Goal: Communication & Community: Ask a question

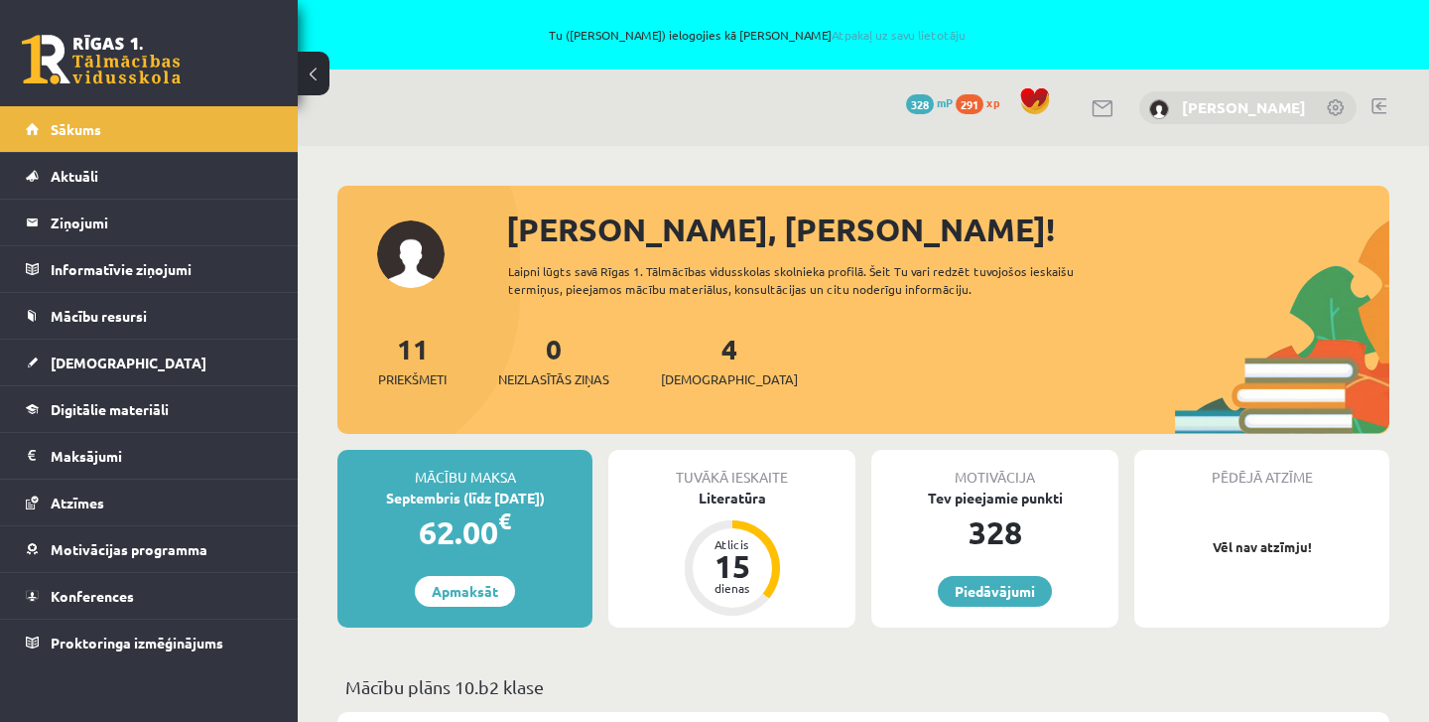
click at [1202, 111] on link "[PERSON_NAME]" at bounding box center [1244, 107] width 124 height 20
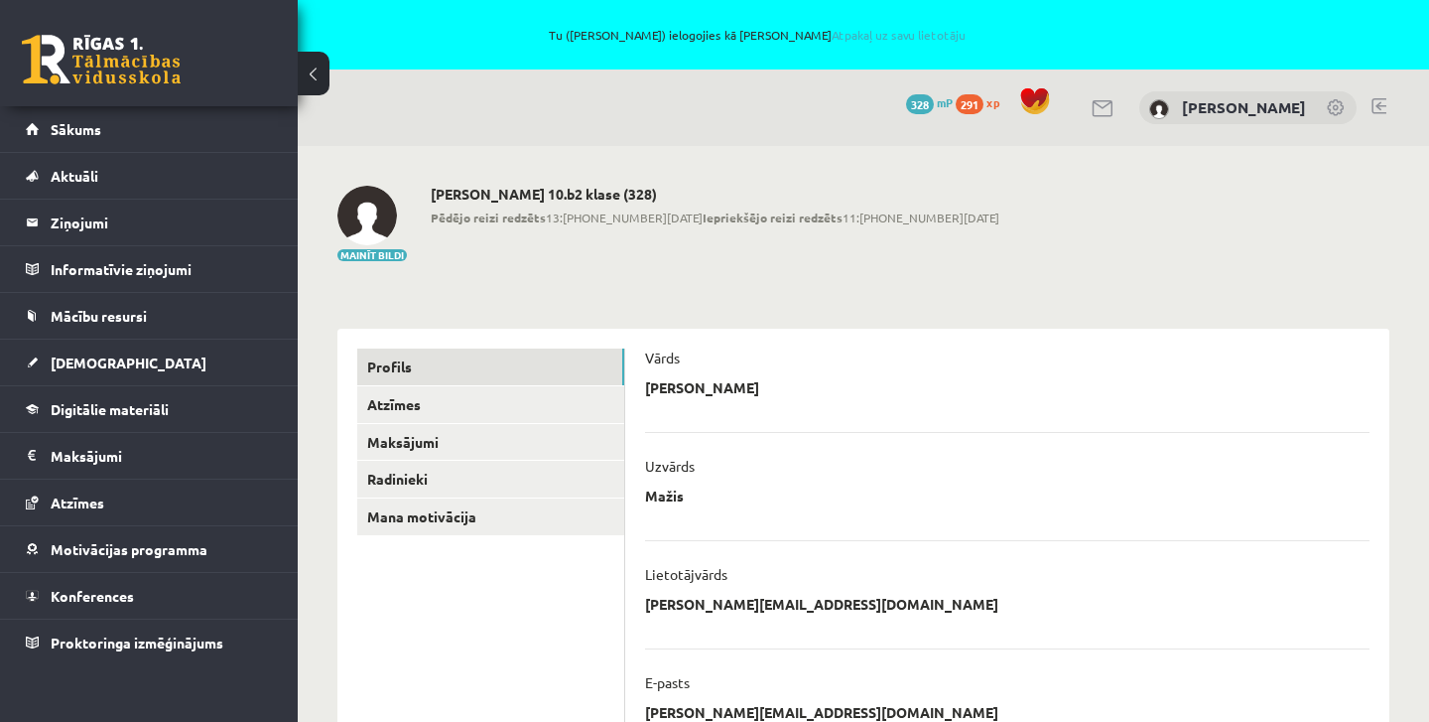
click at [1379, 109] on link at bounding box center [1379, 106] width 15 height 16
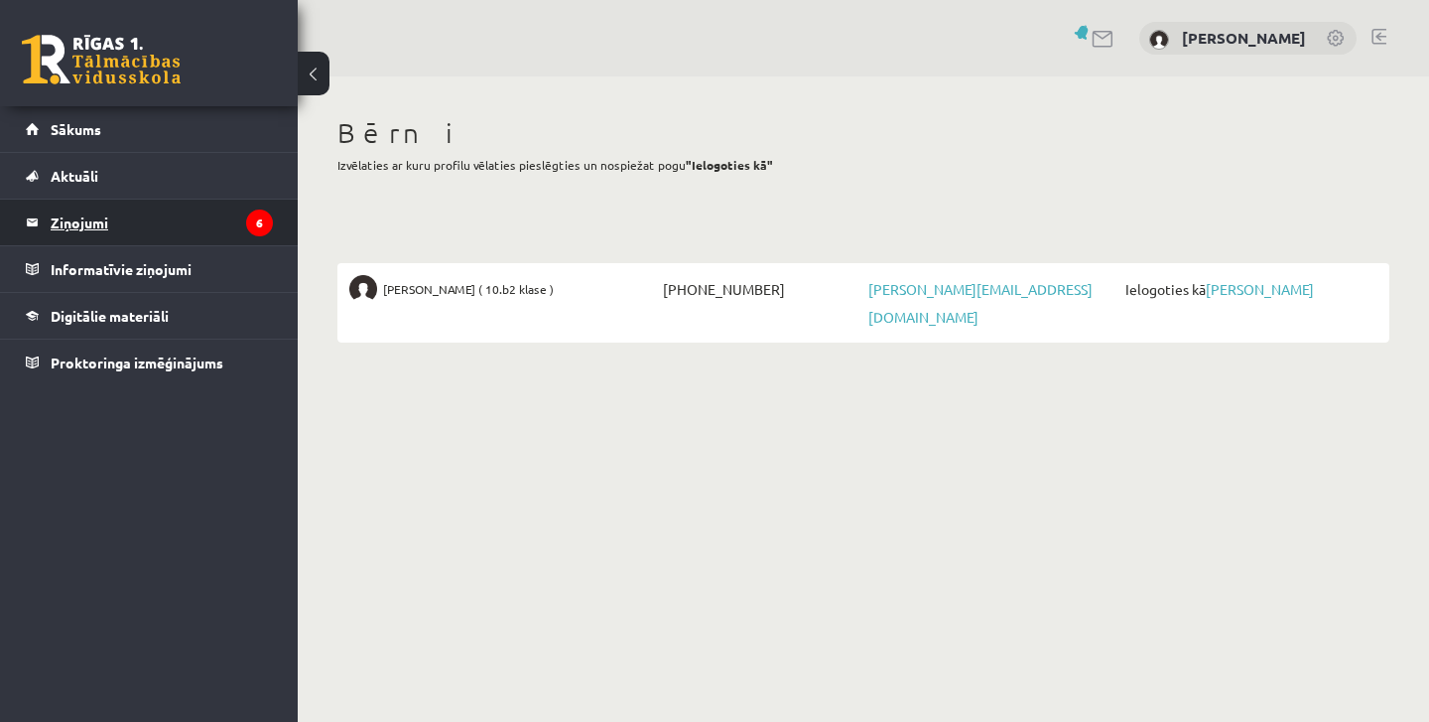
click at [99, 228] on legend "Ziņojumi 6" at bounding box center [162, 223] width 222 height 46
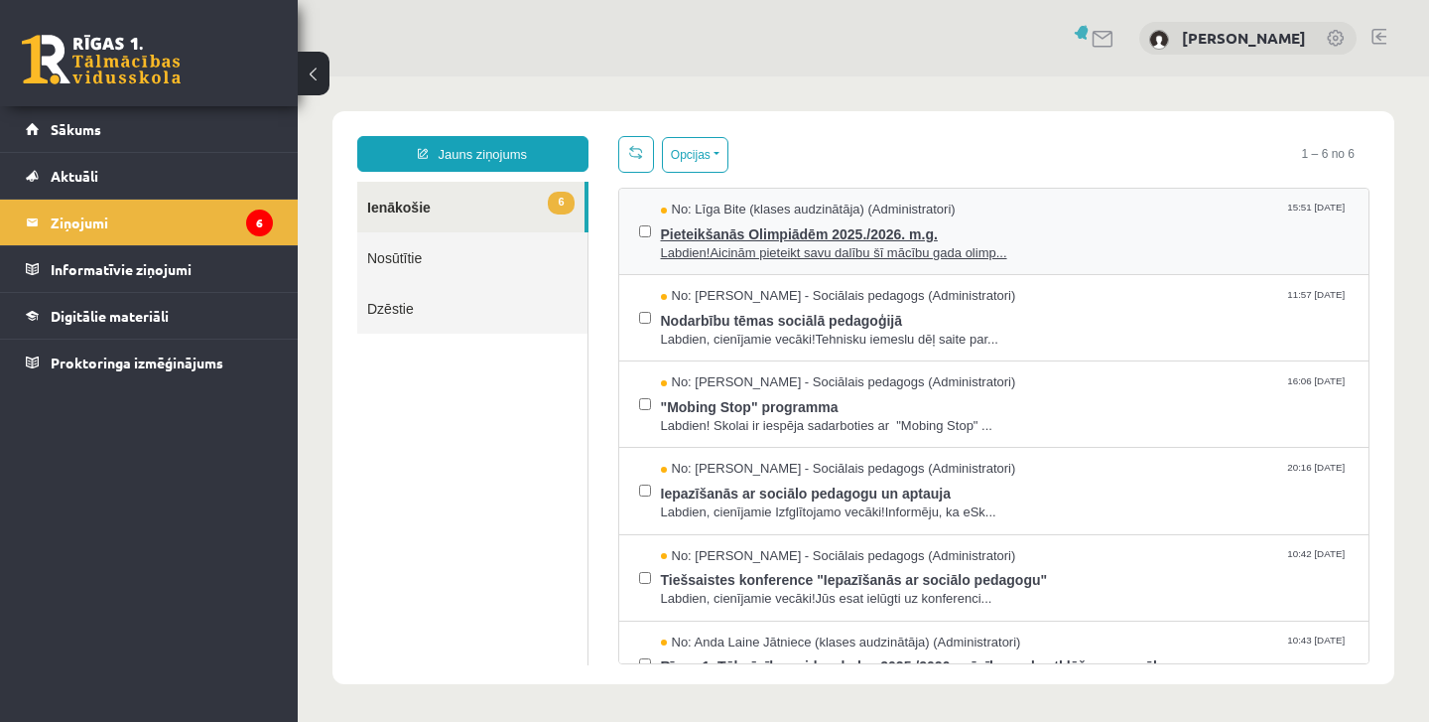
click at [825, 225] on span "Pieteikšanās Olimpiādēm 2025./2026. m.g." at bounding box center [1005, 231] width 689 height 25
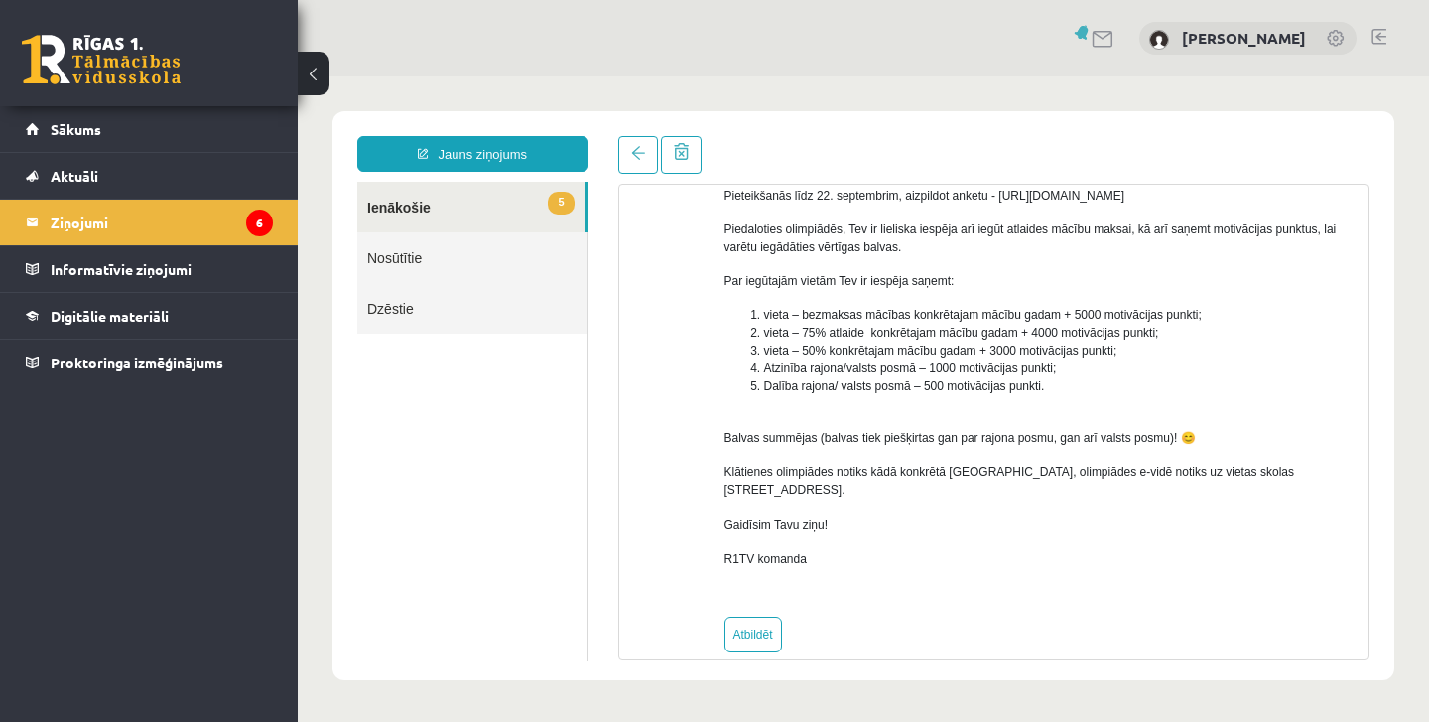
scroll to position [252, 0]
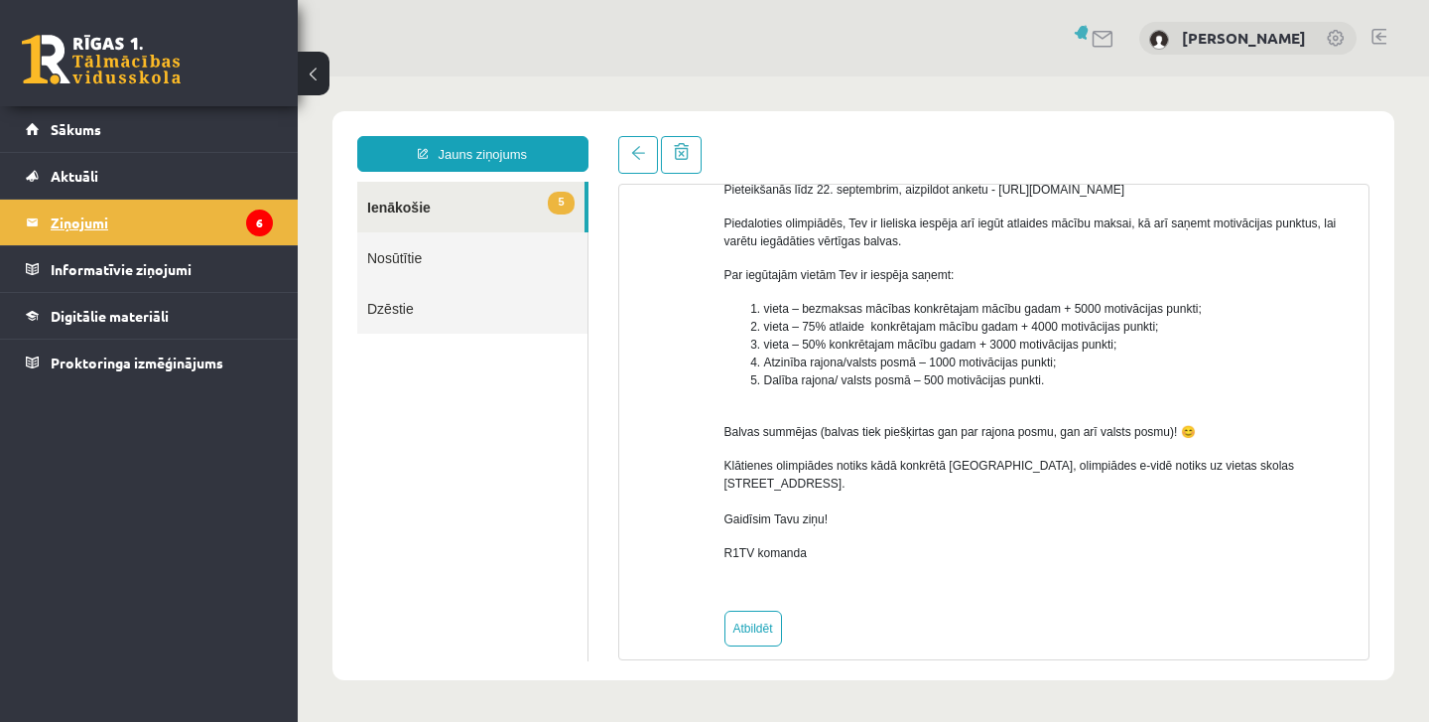
click at [205, 223] on legend "Ziņojumi 6" at bounding box center [162, 223] width 222 height 46
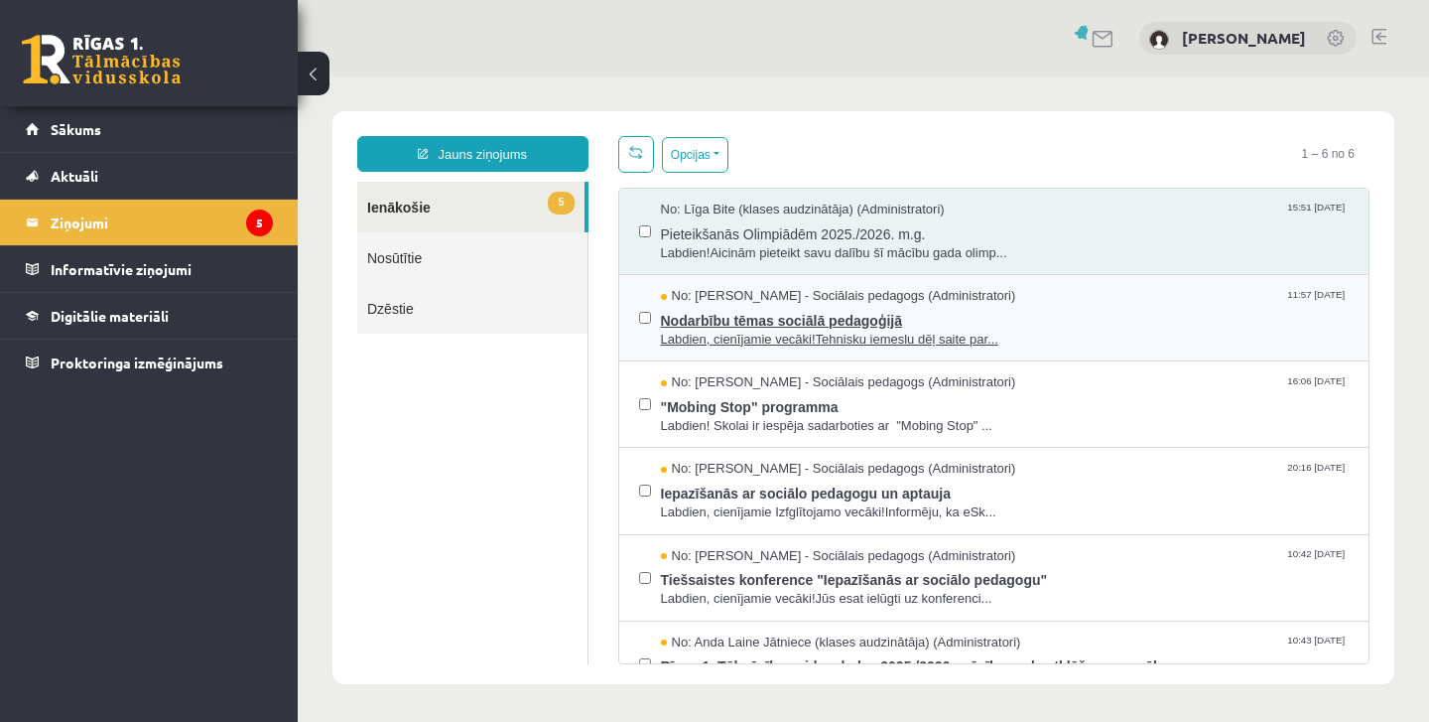
scroll to position [0, 0]
click at [856, 327] on span "Nodarbību tēmas sociālā pedagoģijā" at bounding box center [1005, 318] width 689 height 25
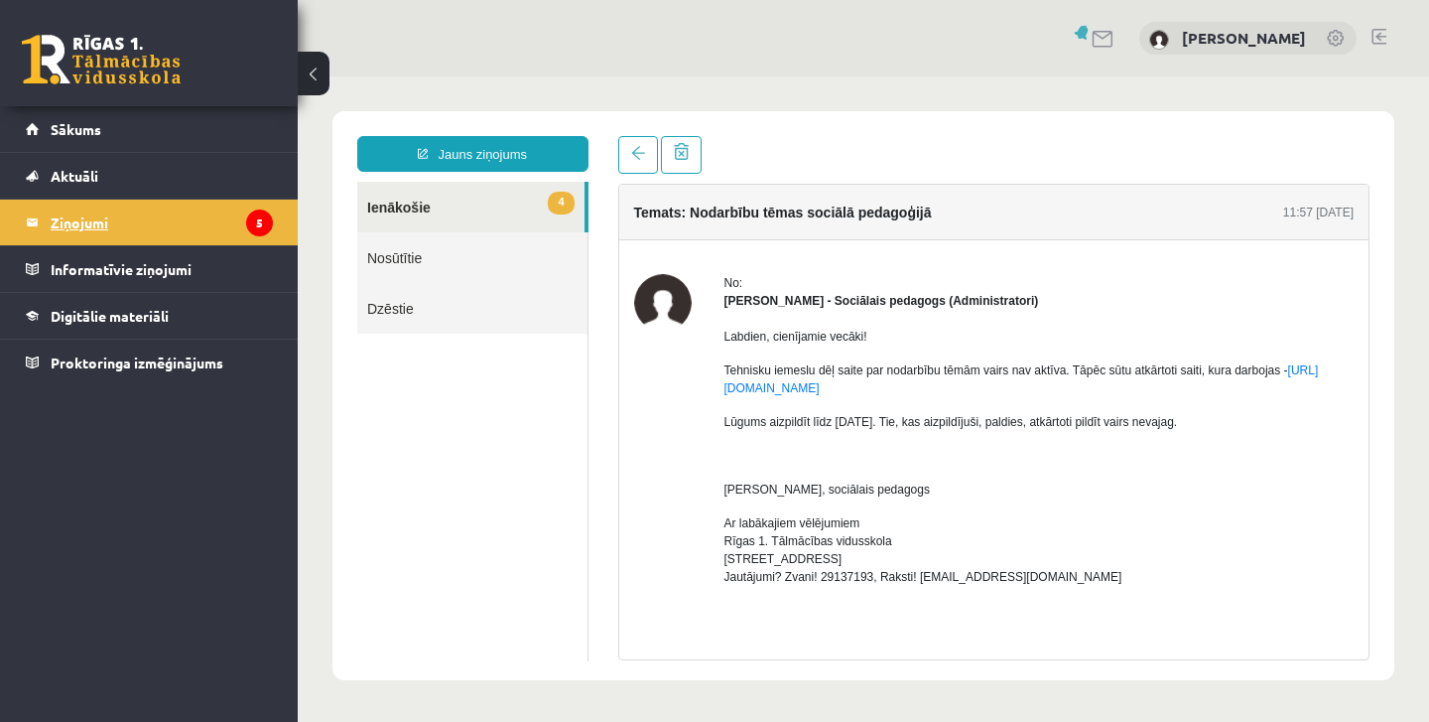
click at [105, 200] on legend "Ziņojumi 5" at bounding box center [162, 223] width 222 height 46
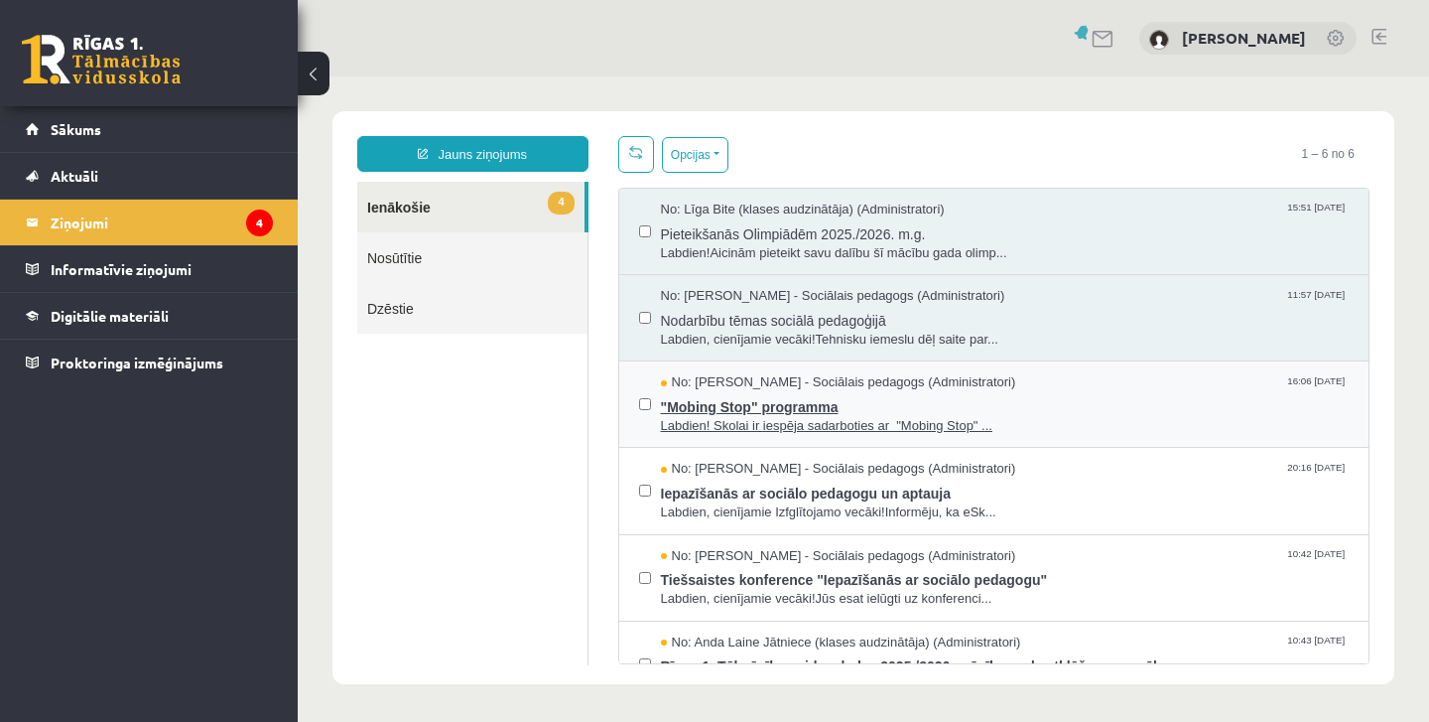
click at [825, 408] on span ""Mobing Stop" programma" at bounding box center [1005, 404] width 689 height 25
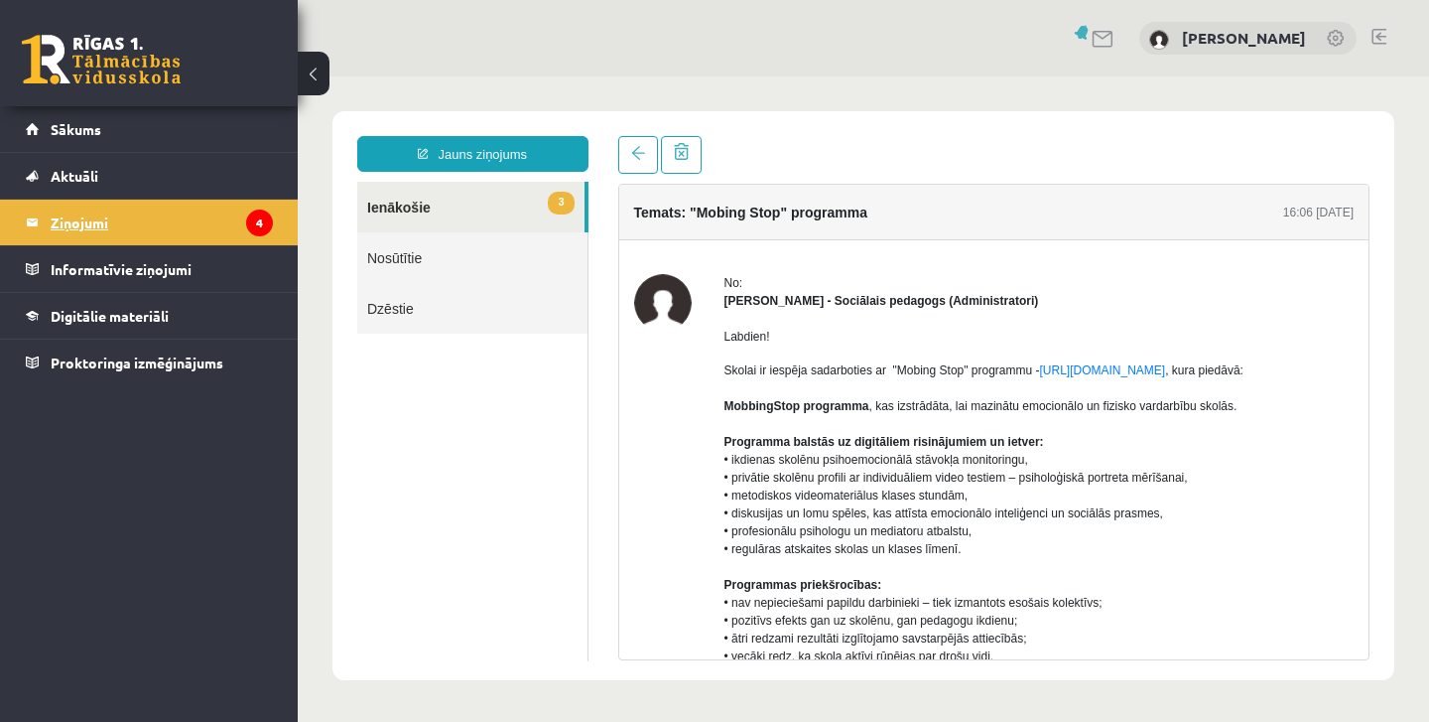
click at [215, 216] on legend "Ziņojumi 4" at bounding box center [162, 223] width 222 height 46
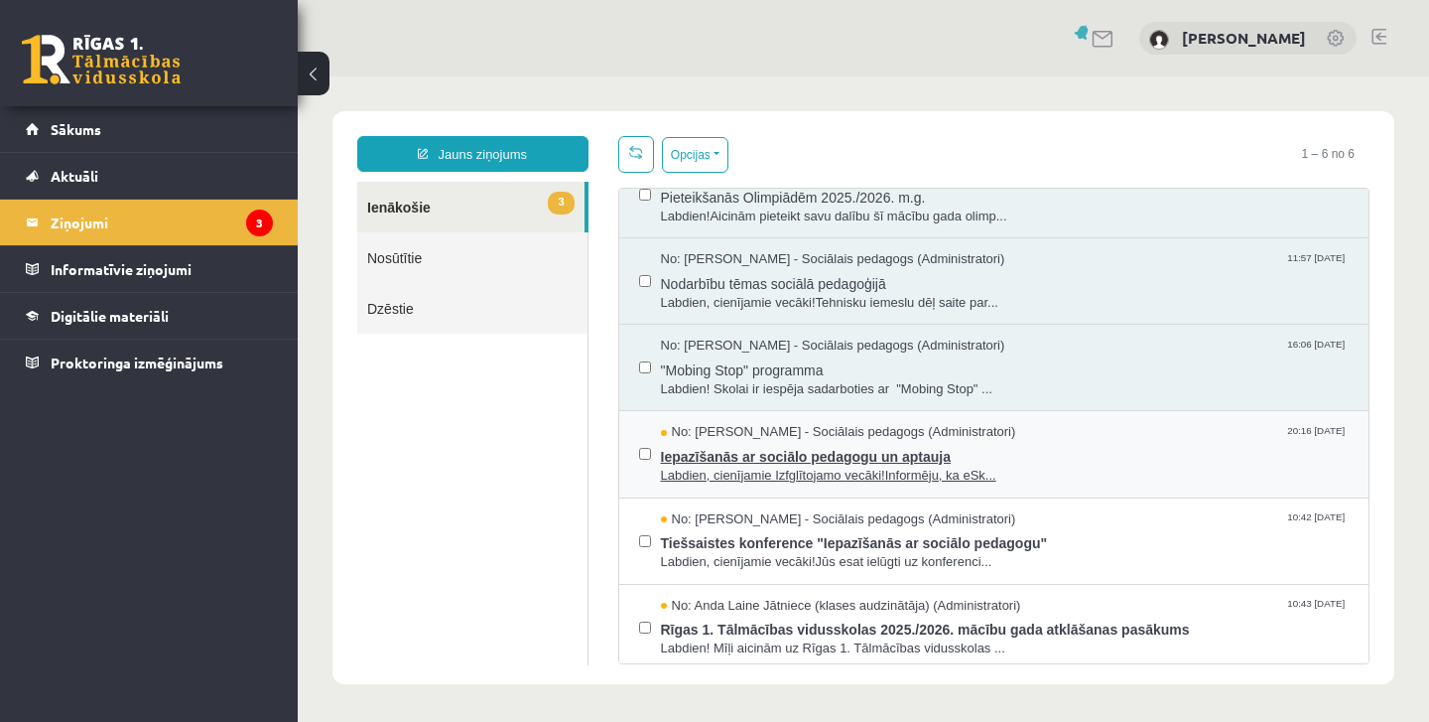
click at [969, 445] on span "Iepazīšanās ar sociālo pedagogu un aptauja" at bounding box center [1005, 454] width 689 height 25
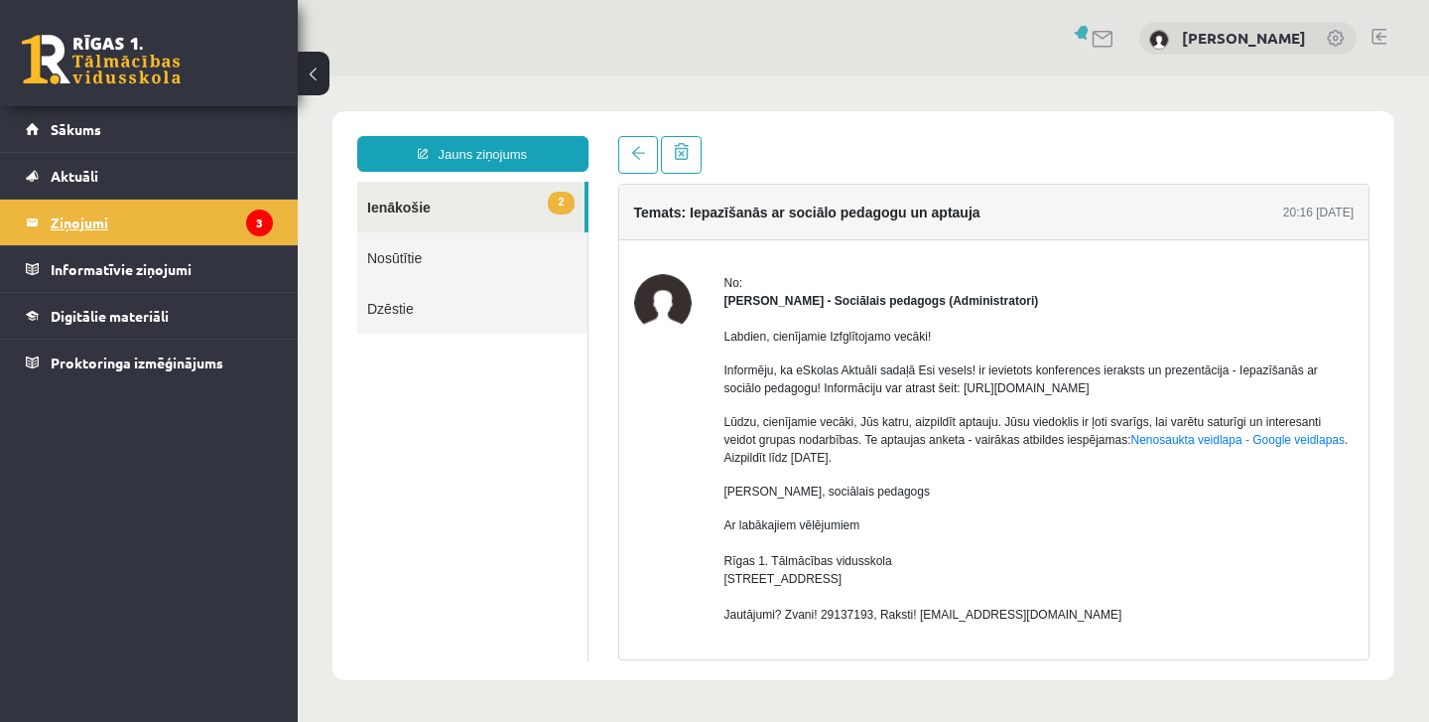
click at [217, 232] on legend "Ziņojumi 3" at bounding box center [162, 223] width 222 height 46
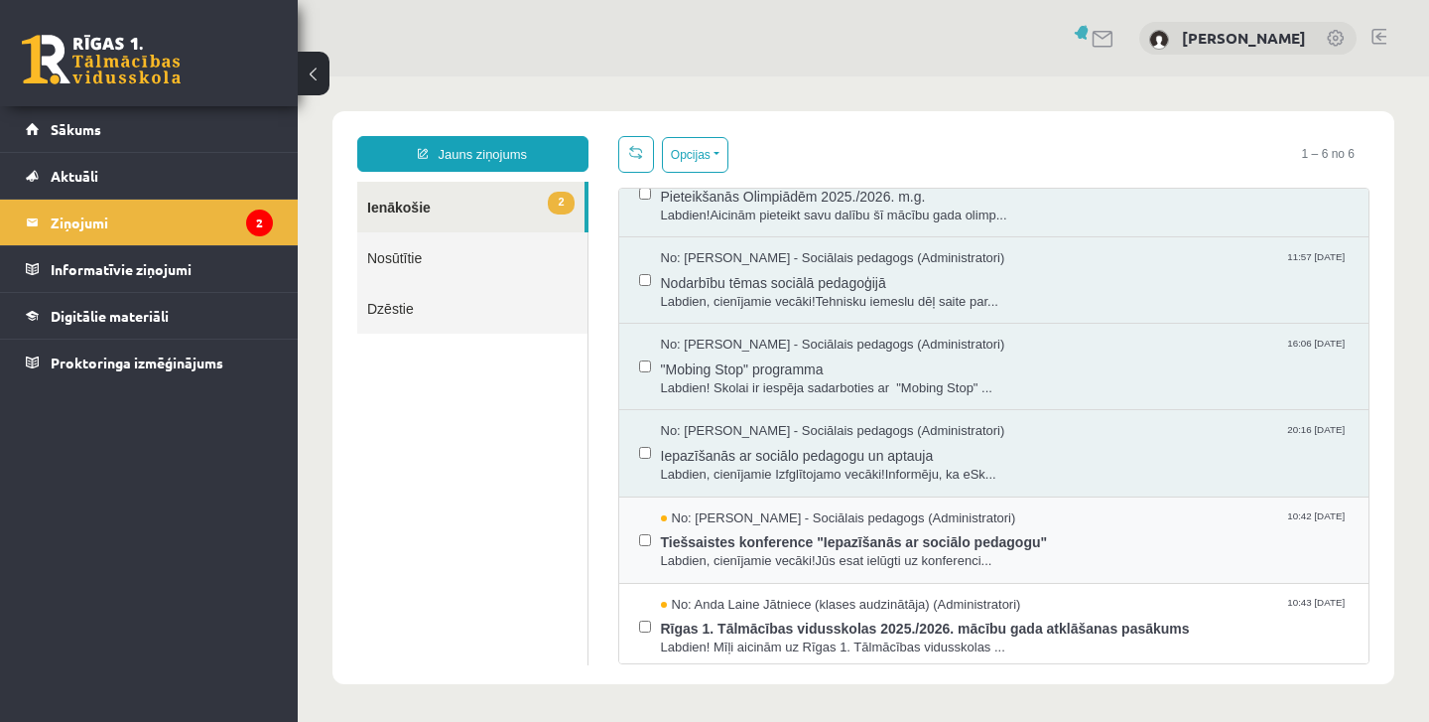
scroll to position [37, 0]
click at [955, 553] on span "Labdien, cienījamie vecāki!Jūs esat ielūgti uz konferenci..." at bounding box center [1005, 562] width 689 height 19
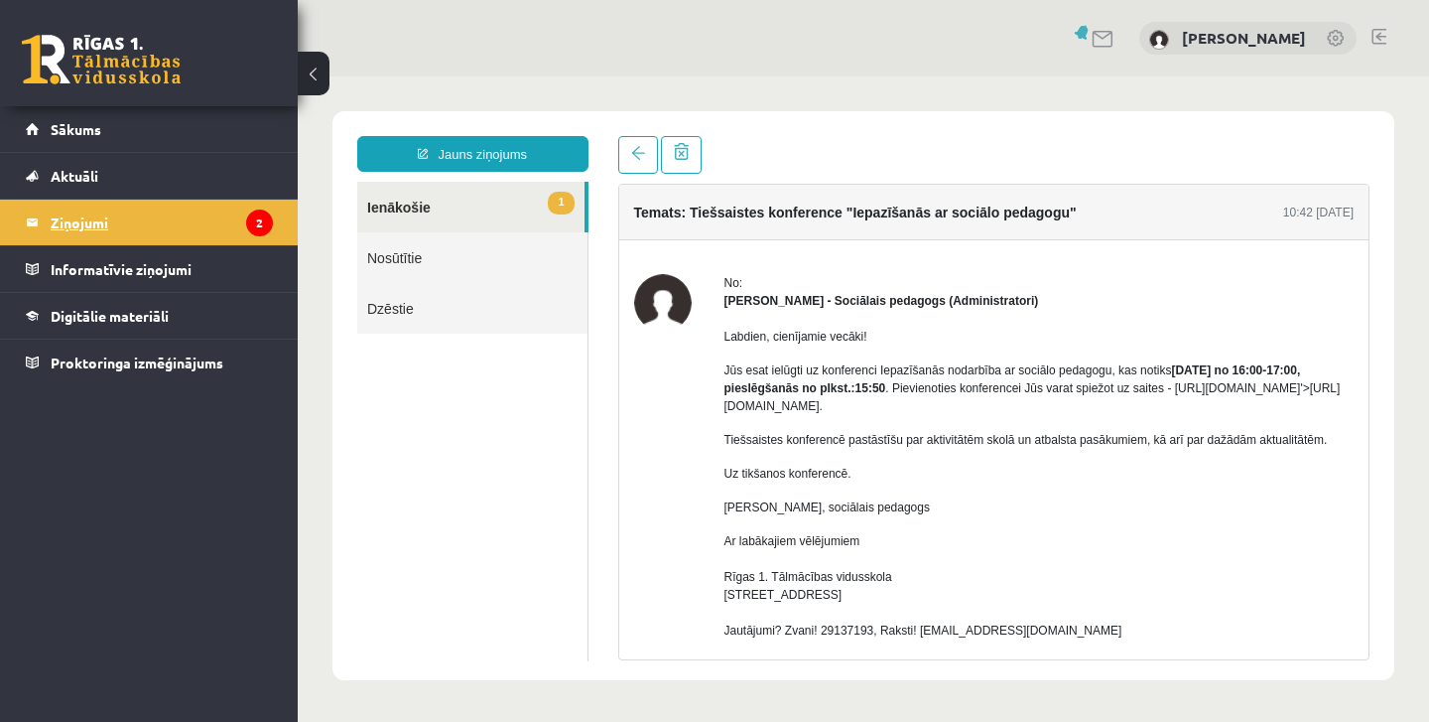
scroll to position [0, 0]
click at [209, 214] on legend "Ziņojumi 2" at bounding box center [162, 223] width 222 height 46
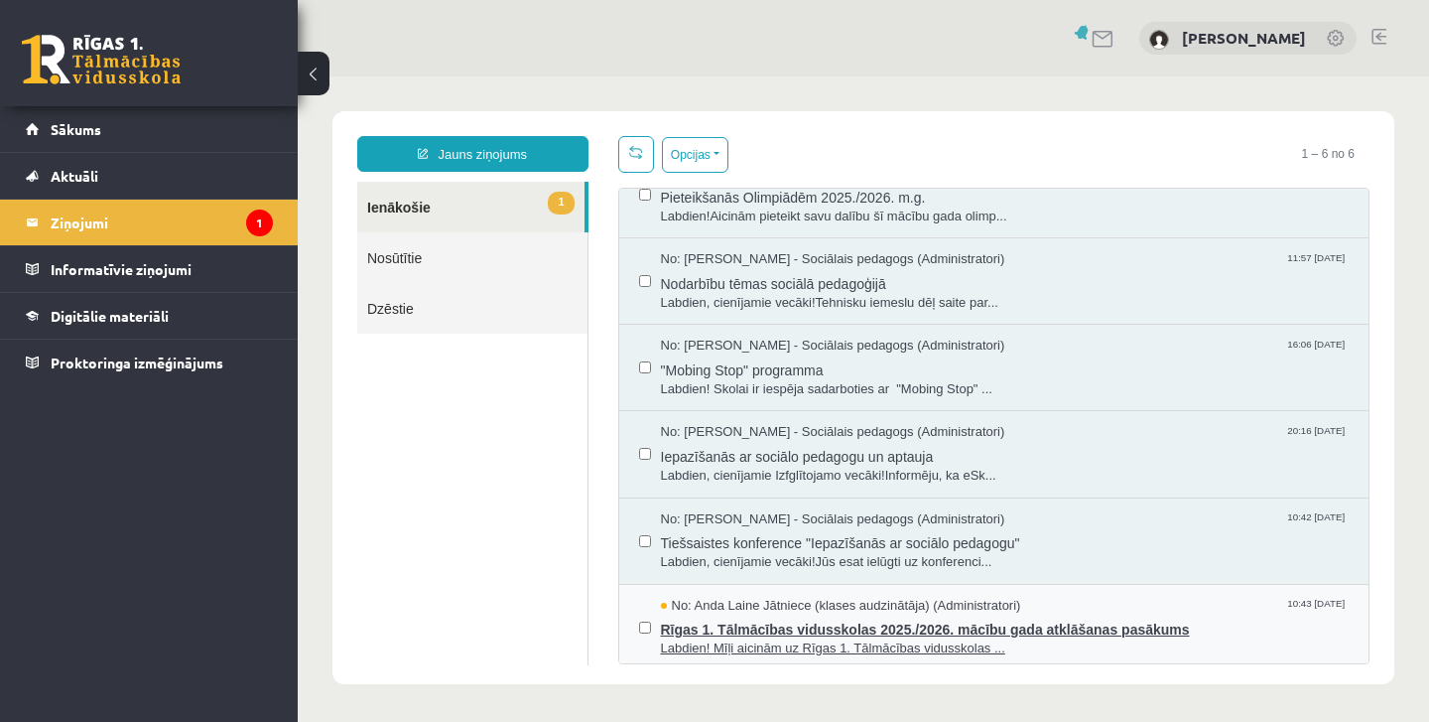
click at [868, 640] on span "Labdien! Mīļi aicinām uz Rīgas 1. Tālmācības vidusskolas ..." at bounding box center [1005, 648] width 689 height 19
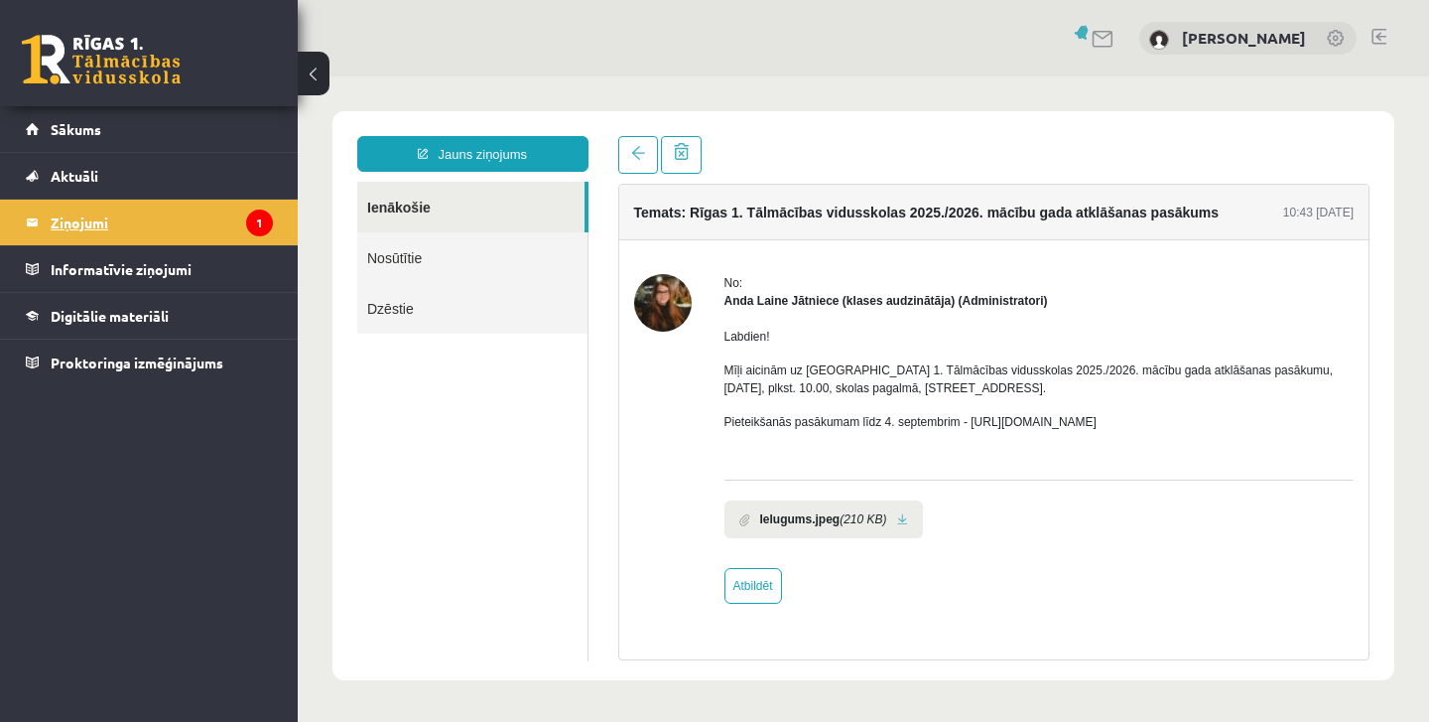
click at [194, 238] on legend "Ziņojumi 1" at bounding box center [162, 223] width 222 height 46
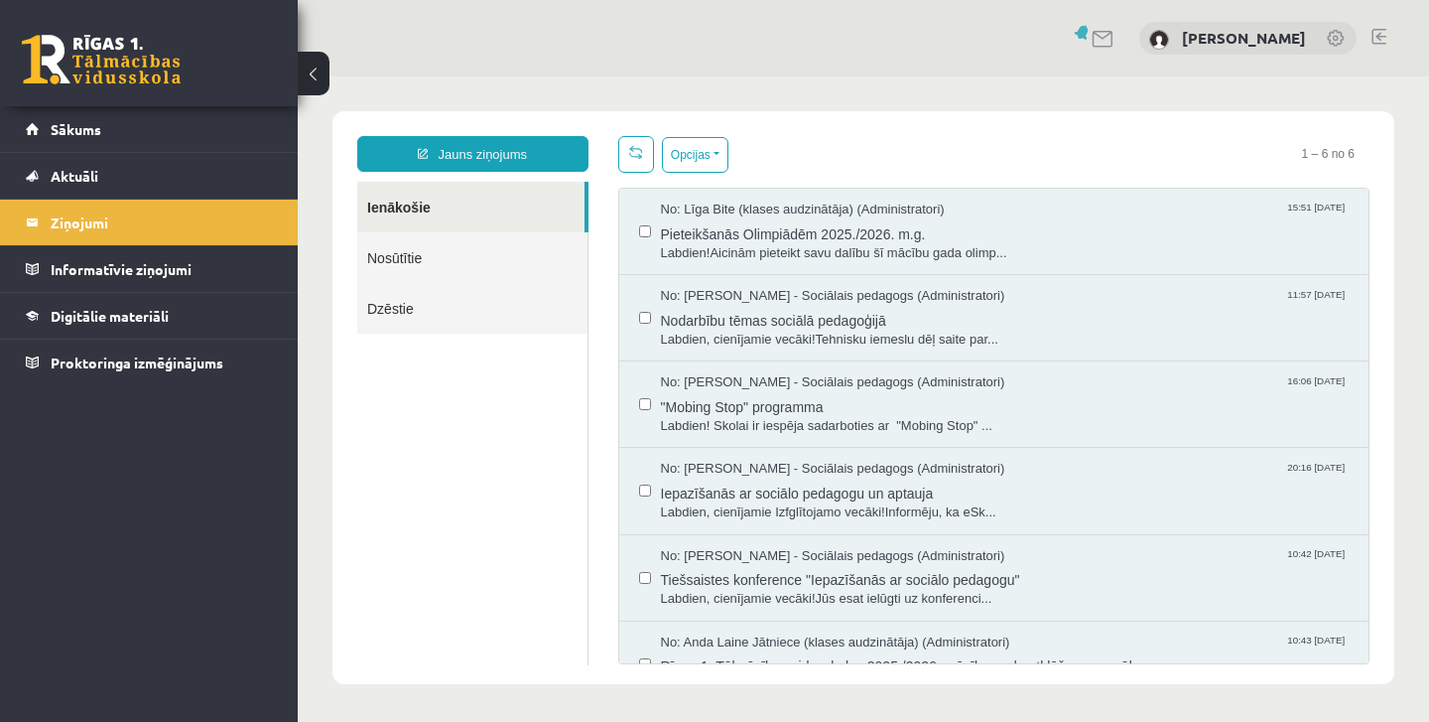
click at [410, 257] on link "Nosūtītie" at bounding box center [472, 257] width 230 height 51
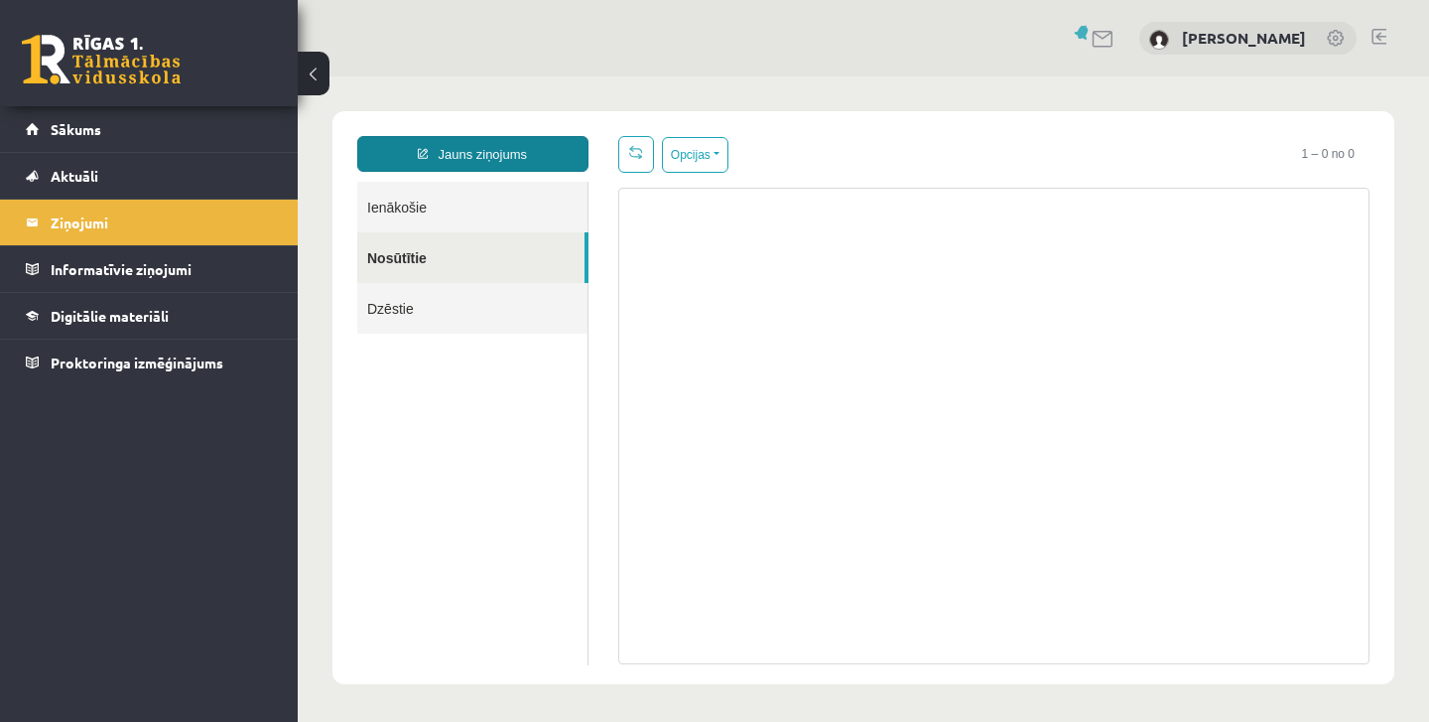
click at [476, 153] on link "Jauns ziņojums" at bounding box center [472, 154] width 231 height 36
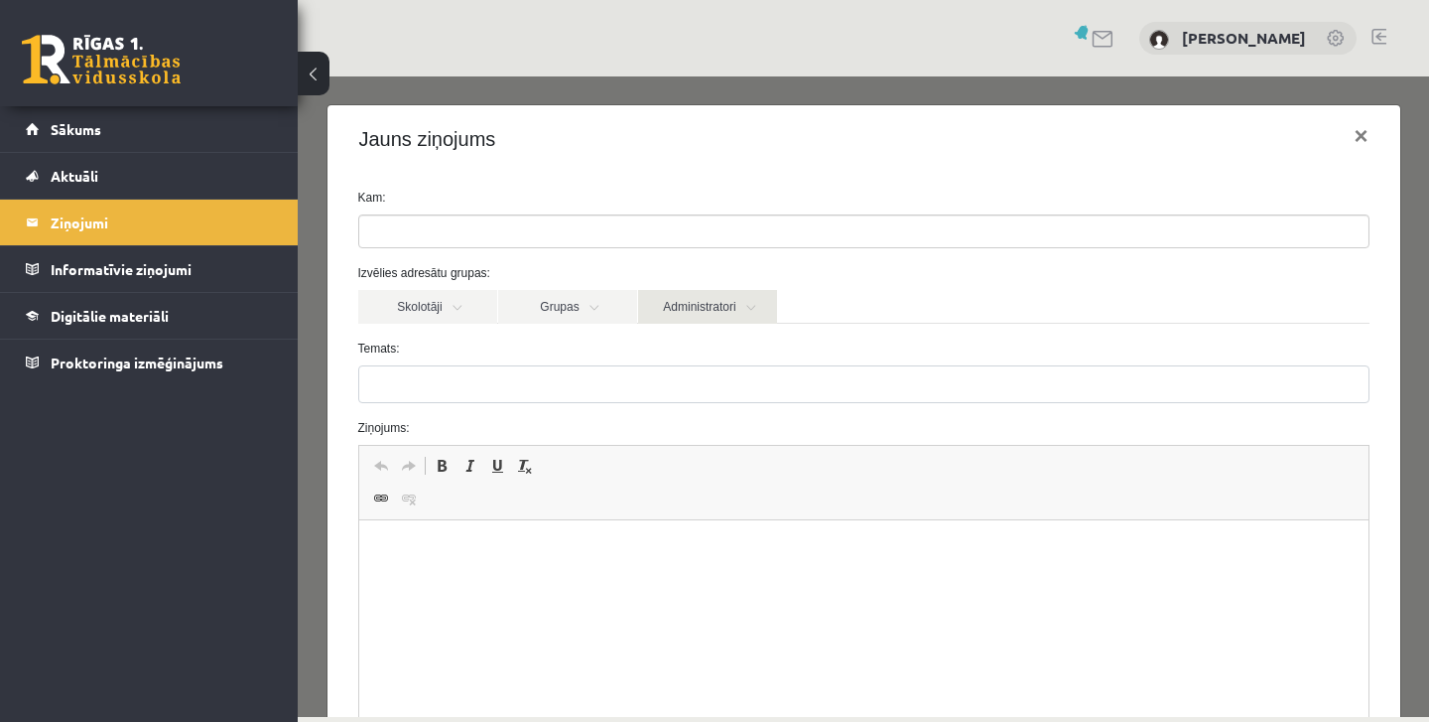
click at [726, 304] on link "Administratori" at bounding box center [707, 307] width 139 height 34
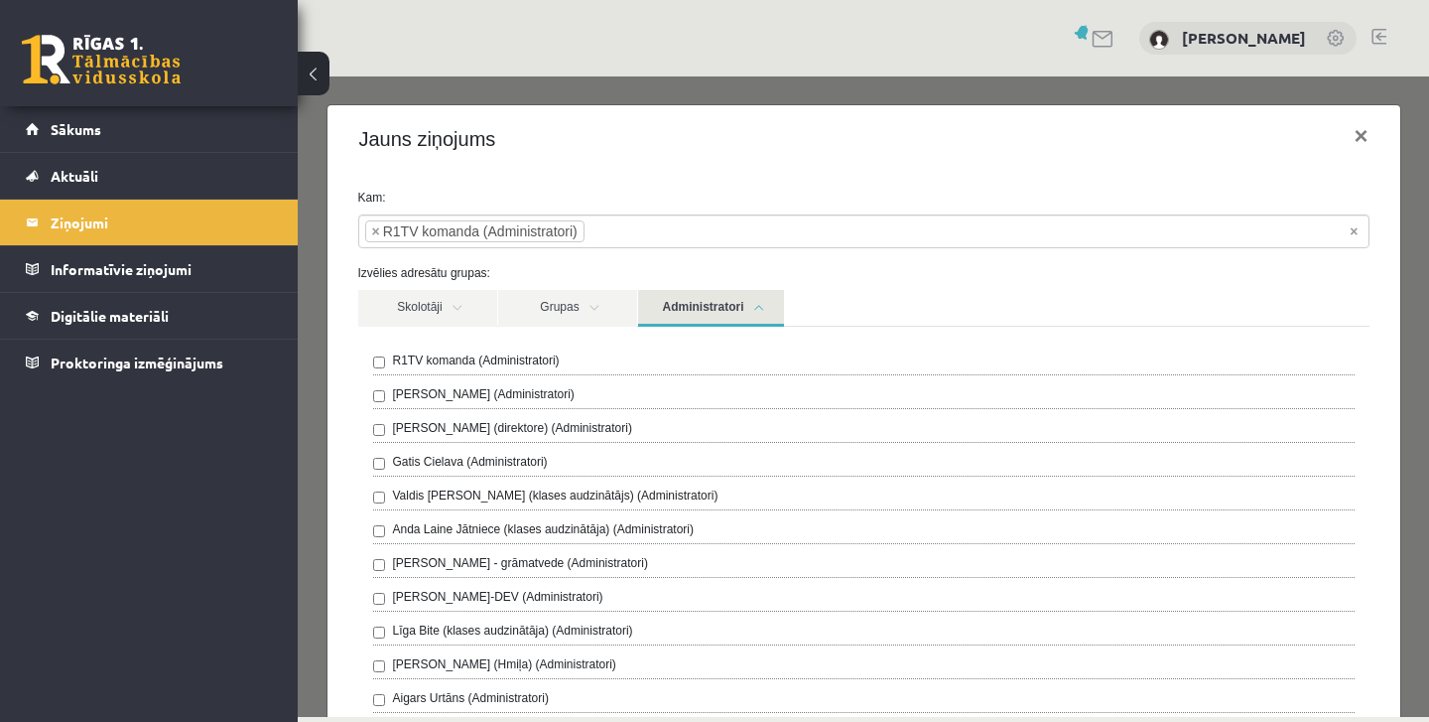
click at [1202, 284] on div "Izvēlies adresātu grupas: Skolotāji Grupas Administratori Toms Krūmiņš - ģeogrā…" at bounding box center [863, 622] width 1041 height 716
click at [462, 309] on link "Skolotāji" at bounding box center [427, 308] width 139 height 37
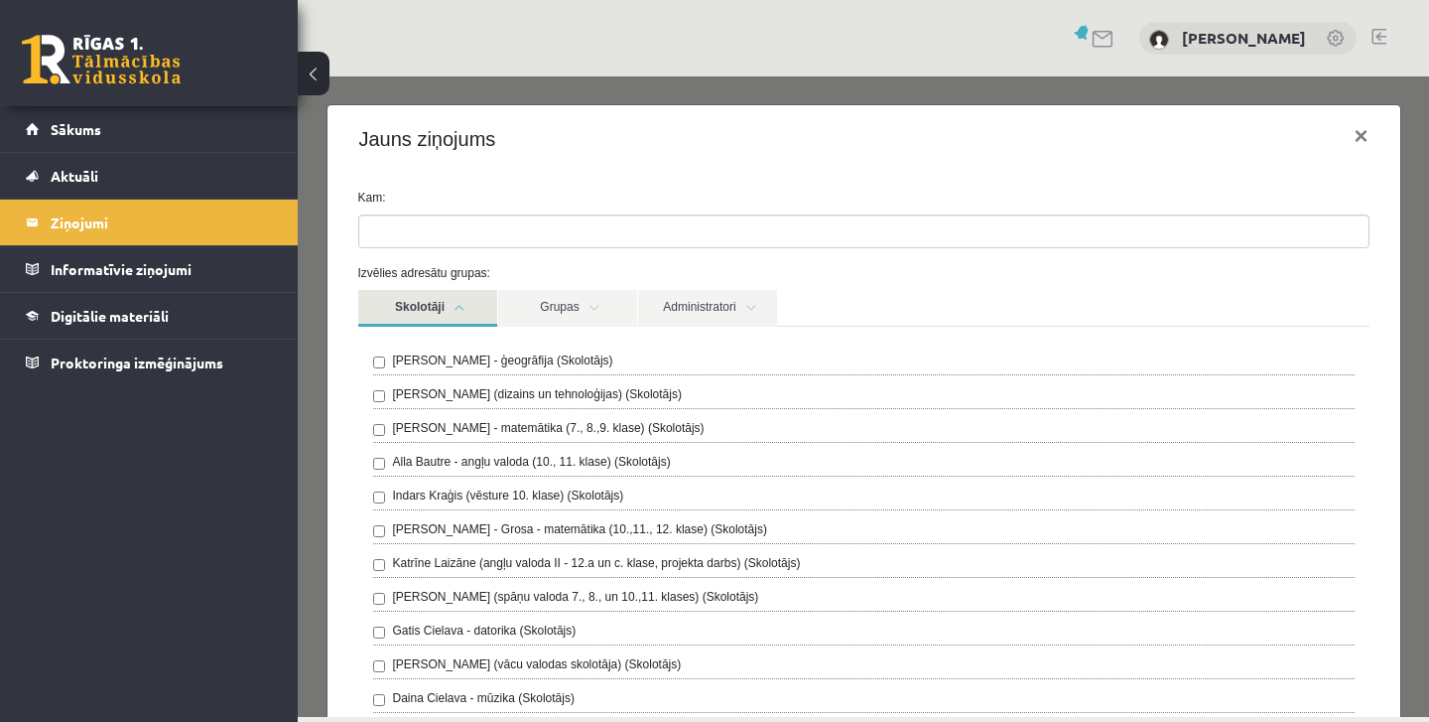
click at [464, 307] on link "Skolotāji" at bounding box center [427, 308] width 139 height 37
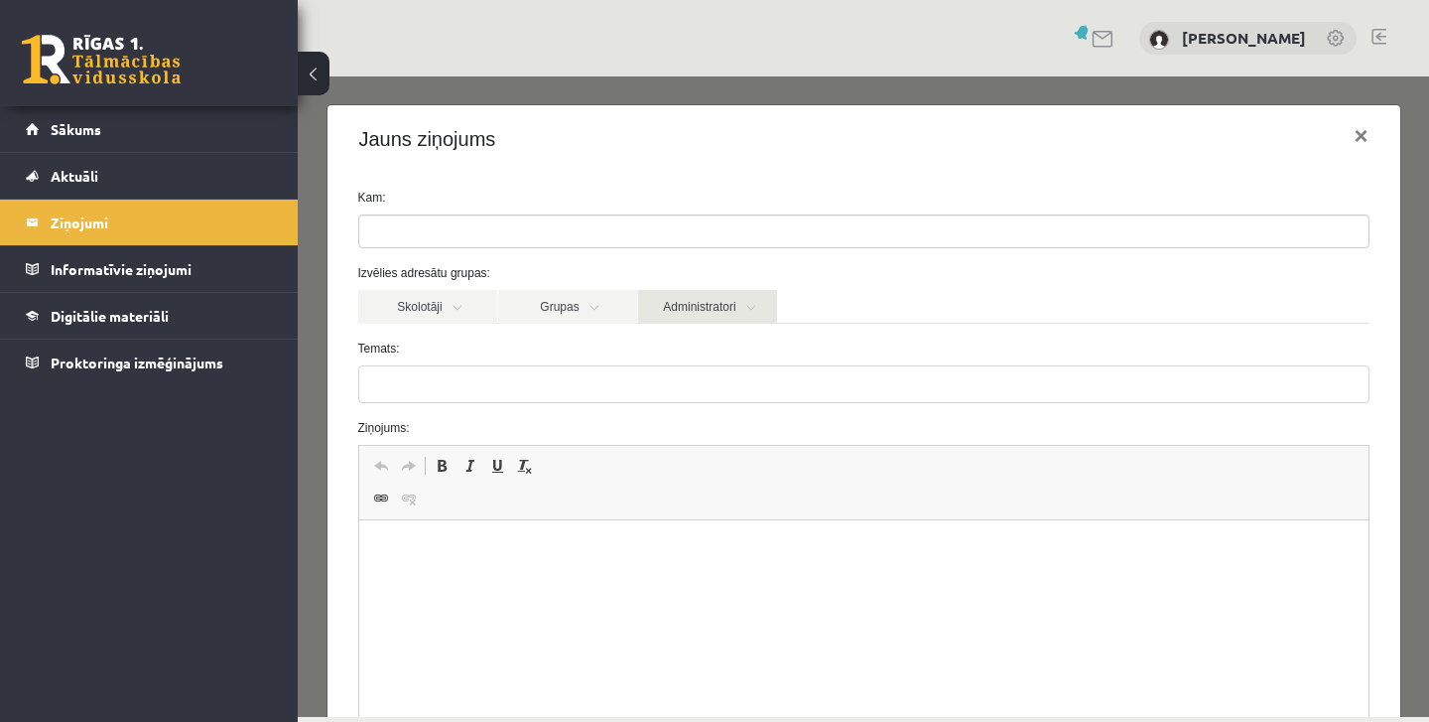
click at [754, 312] on link "Administratori" at bounding box center [707, 307] width 139 height 34
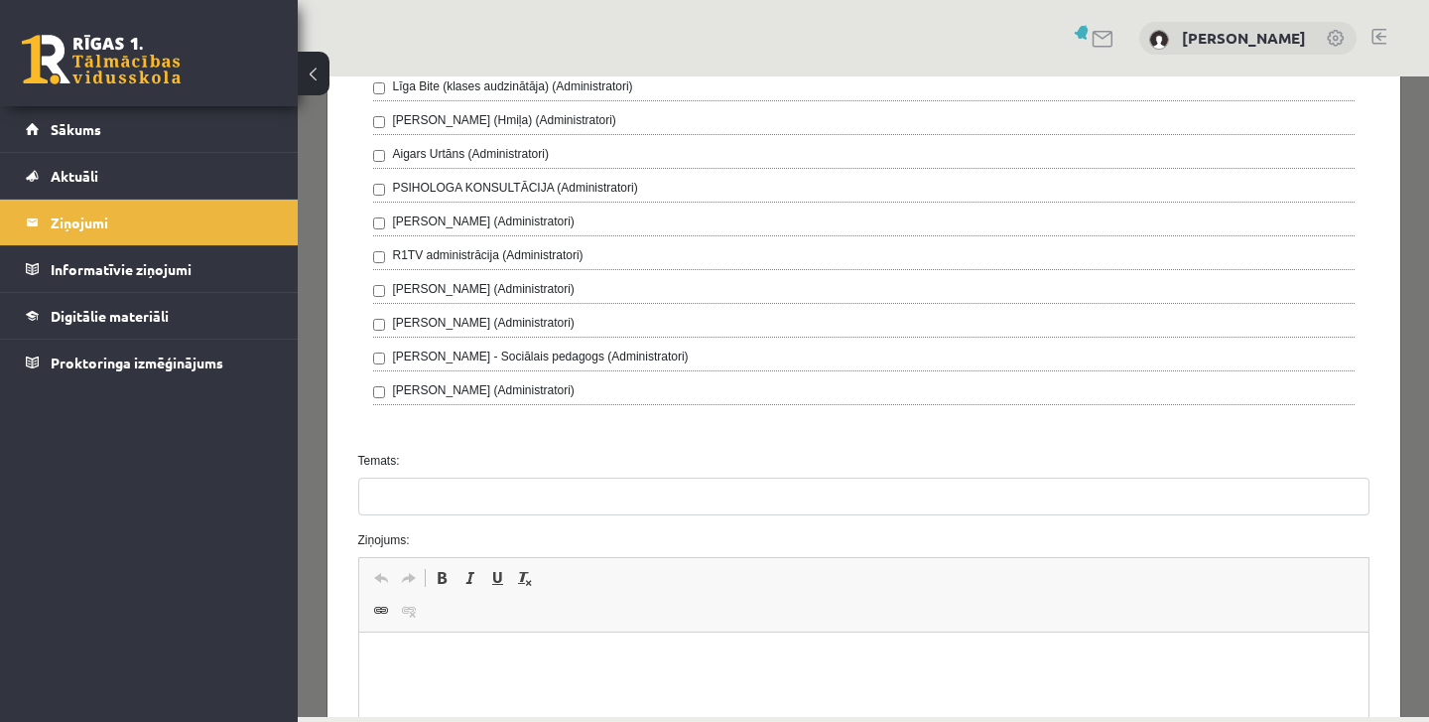
scroll to position [546, 0]
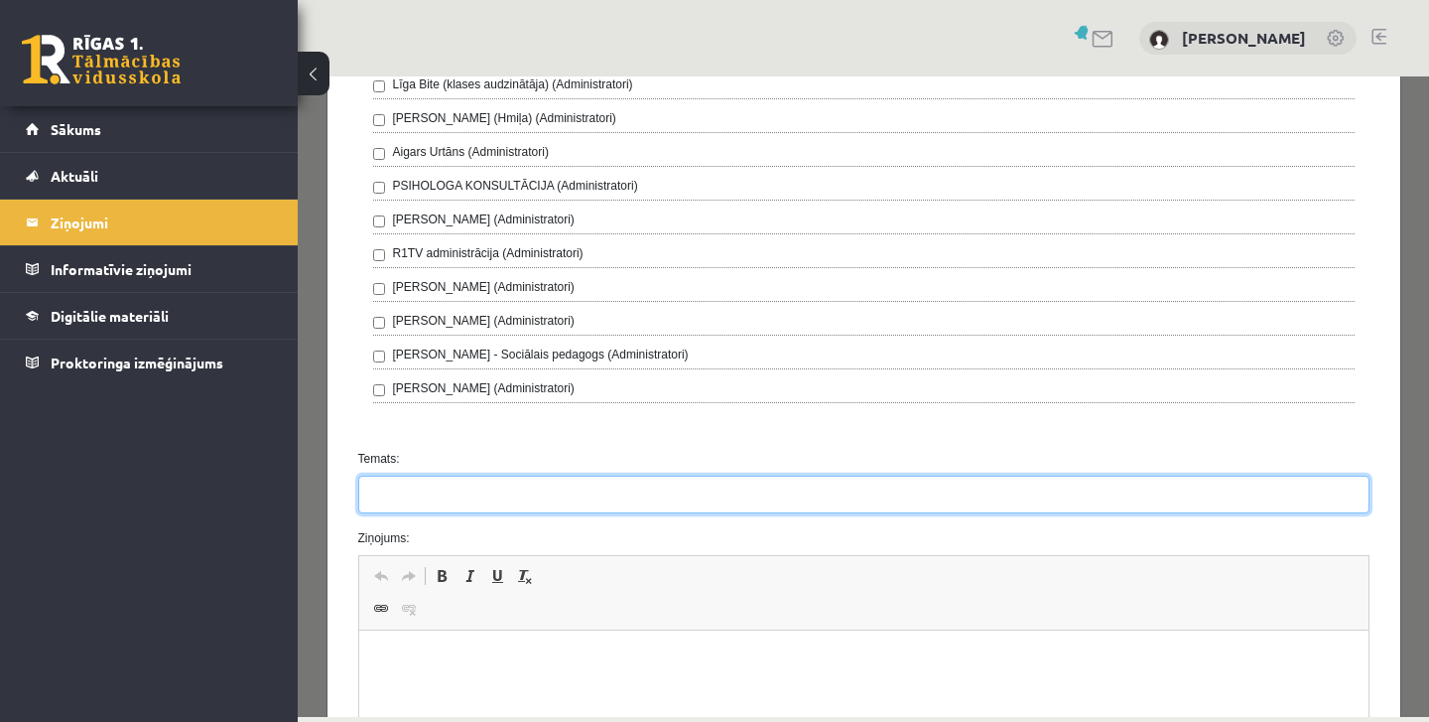
click at [400, 495] on input "Temats:" at bounding box center [864, 495] width 1012 height 38
type input "**********"
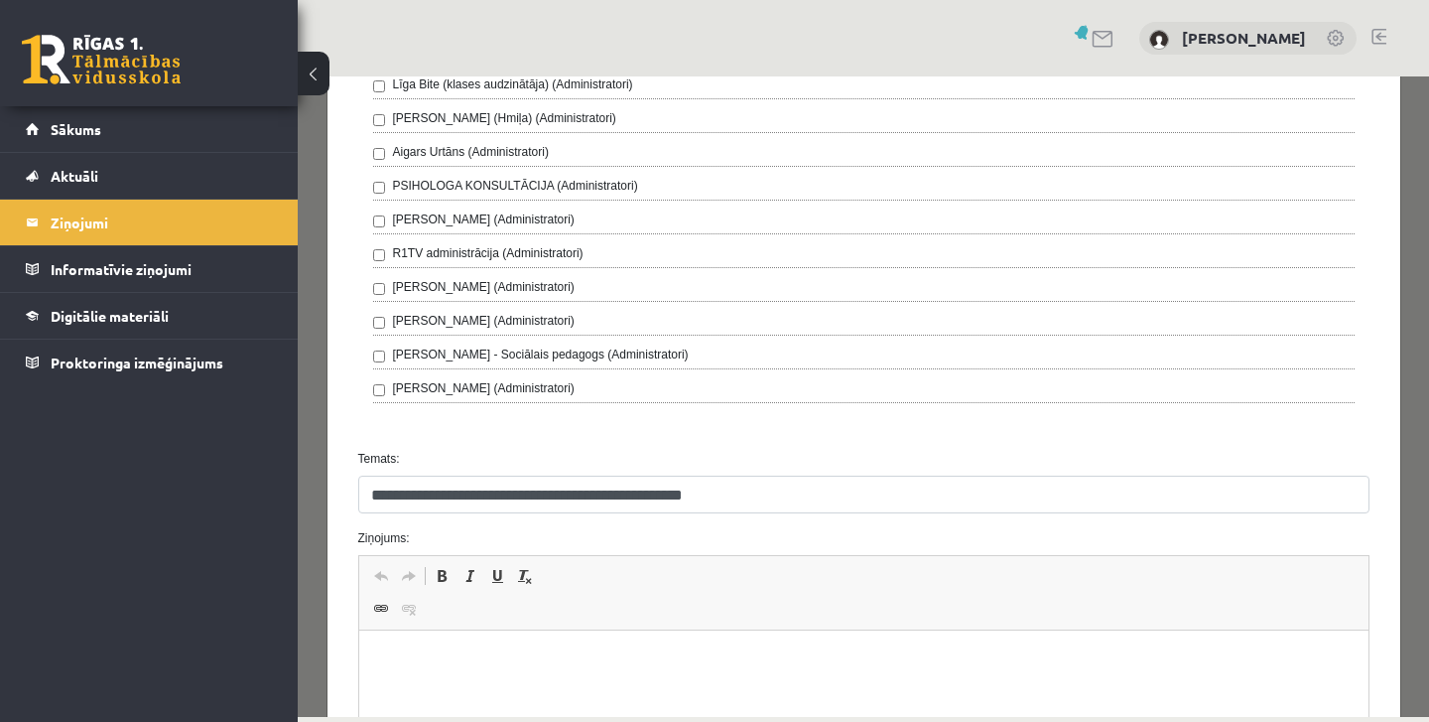
click at [437, 683] on html at bounding box center [863, 660] width 1010 height 61
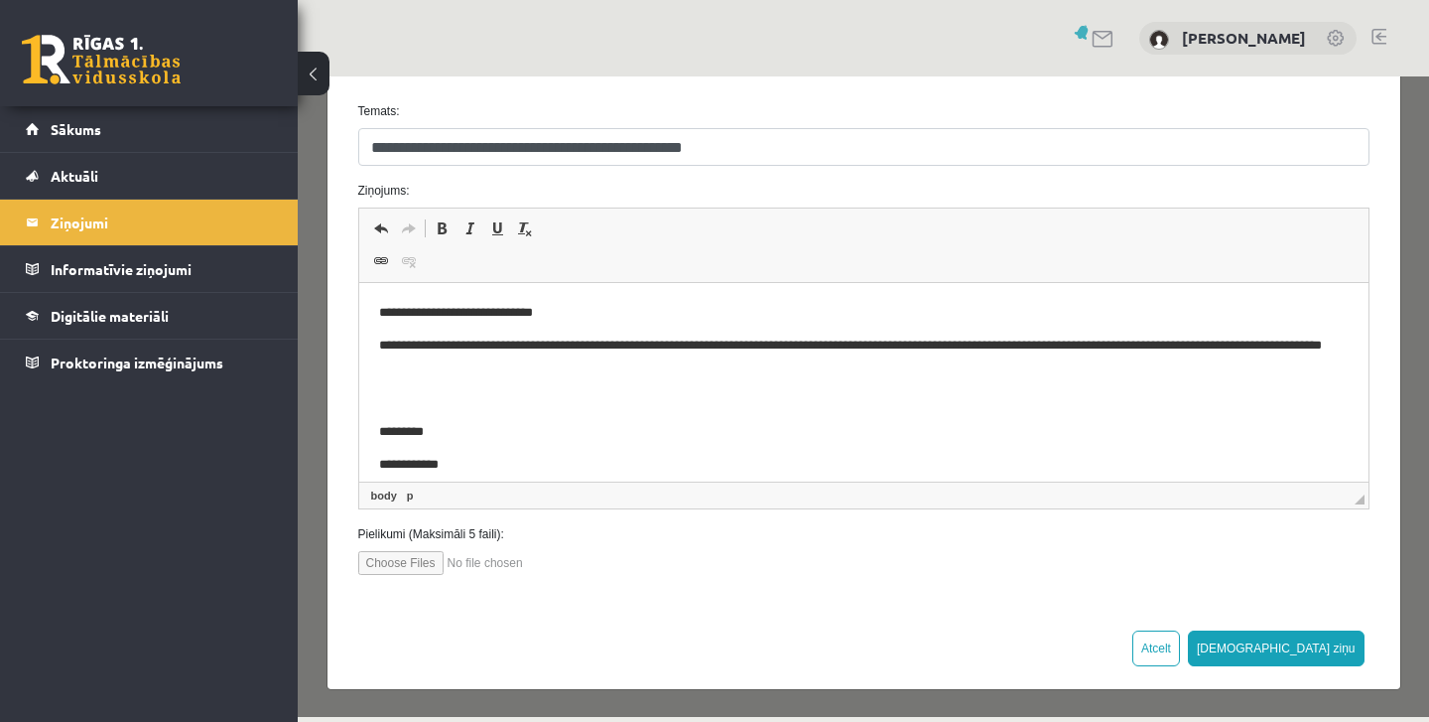
scroll to position [22, 0]
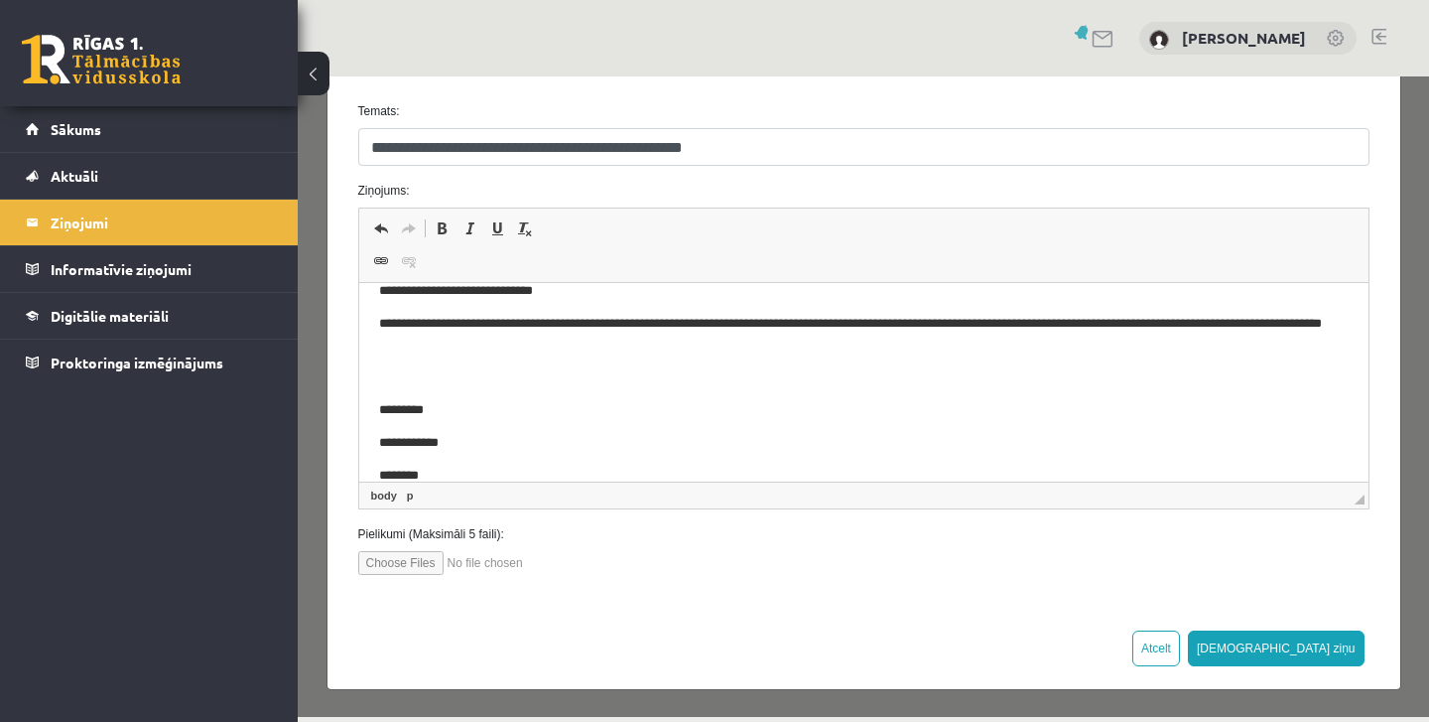
click at [157, 67] on link at bounding box center [101, 60] width 159 height 50
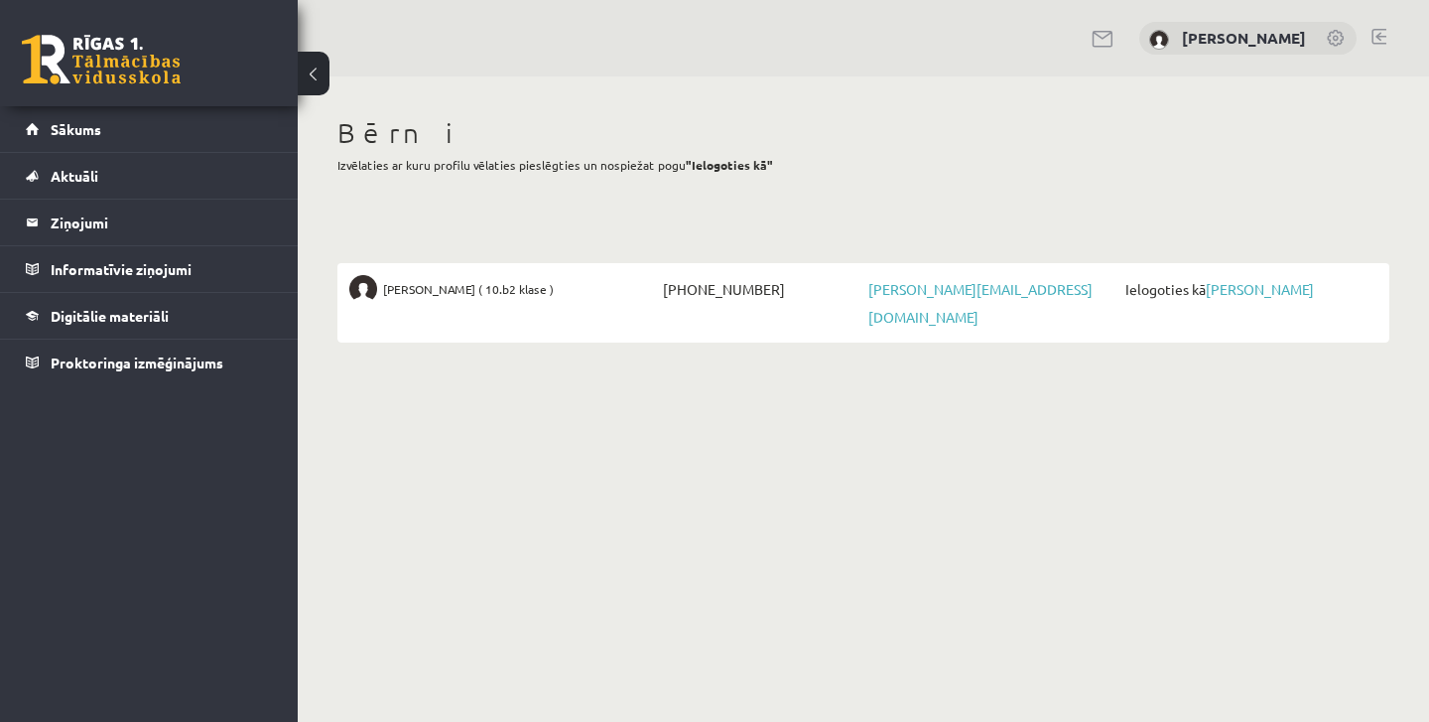
click at [1388, 35] on div "[PERSON_NAME]" at bounding box center [864, 38] width 1132 height 76
click at [1373, 35] on link at bounding box center [1379, 37] width 15 height 16
